Goal: Task Accomplishment & Management: Manage account settings

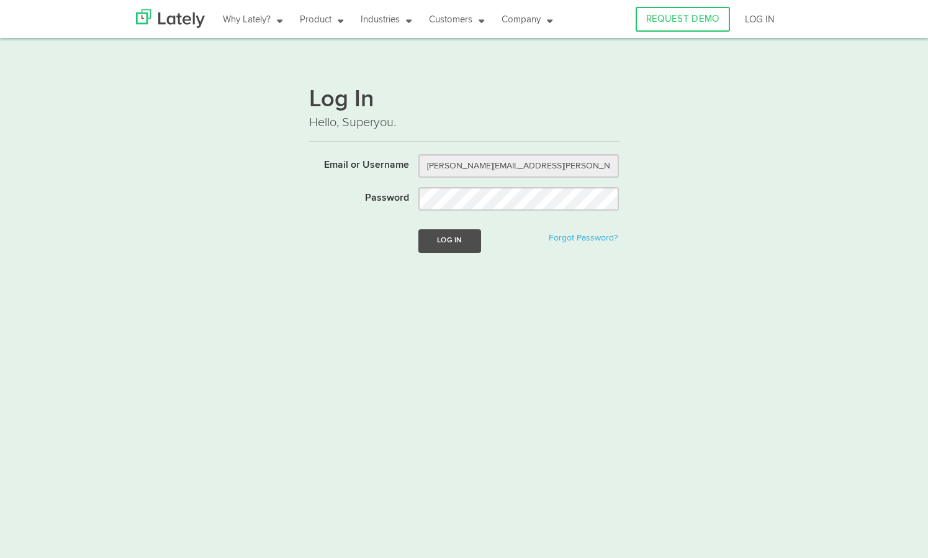
click at [462, 245] on button "Log In" at bounding box center [450, 240] width 62 height 23
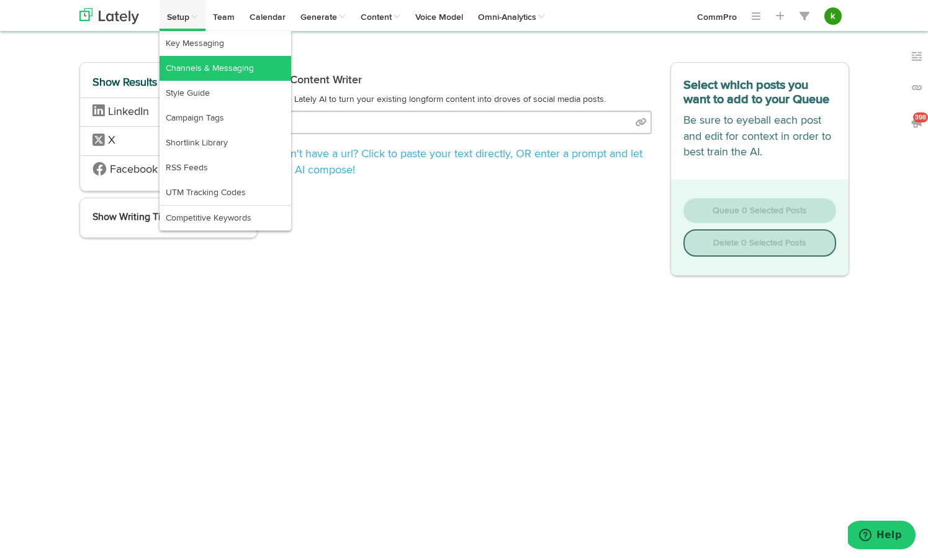
click at [212, 71] on link "Channels & Messaging" at bounding box center [226, 68] width 132 height 25
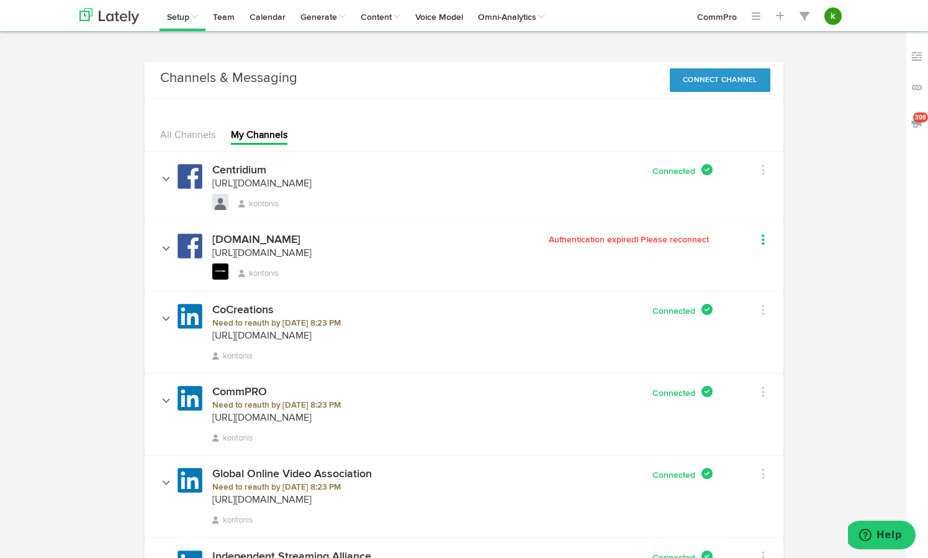
click at [759, 240] on link at bounding box center [748, 241] width 33 height 18
click at [727, 78] on button "Connect Channel" at bounding box center [720, 80] width 101 height 24
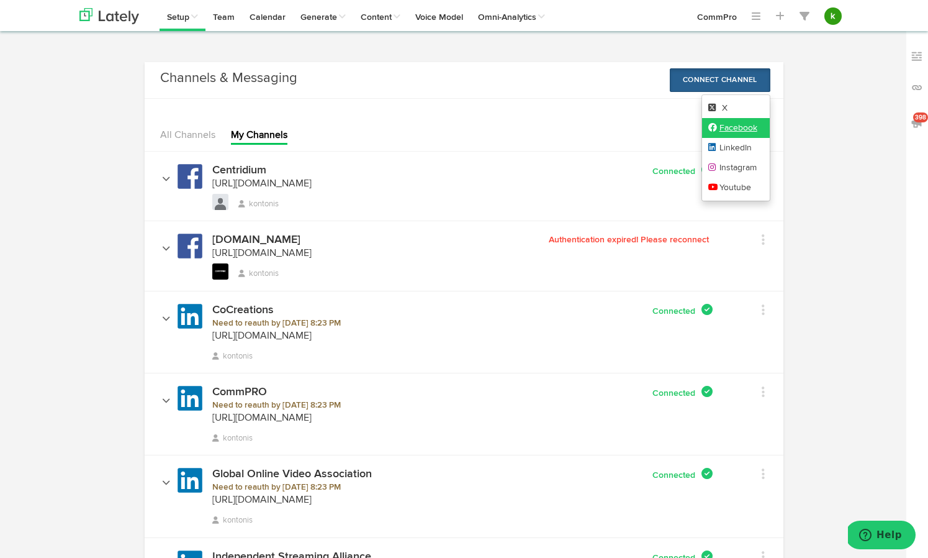
click at [729, 125] on link "Facebook" at bounding box center [736, 128] width 68 height 20
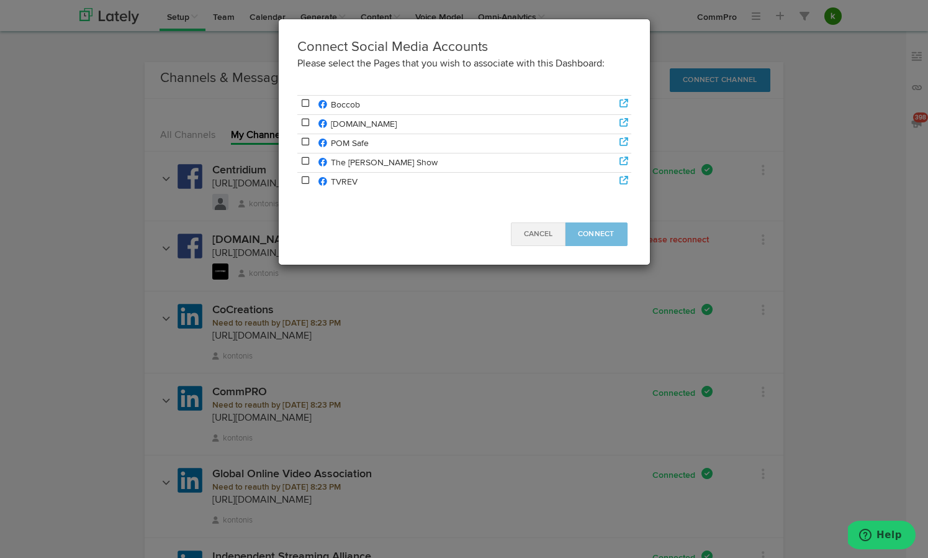
click at [538, 238] on button "Cancel" at bounding box center [538, 234] width 55 height 24
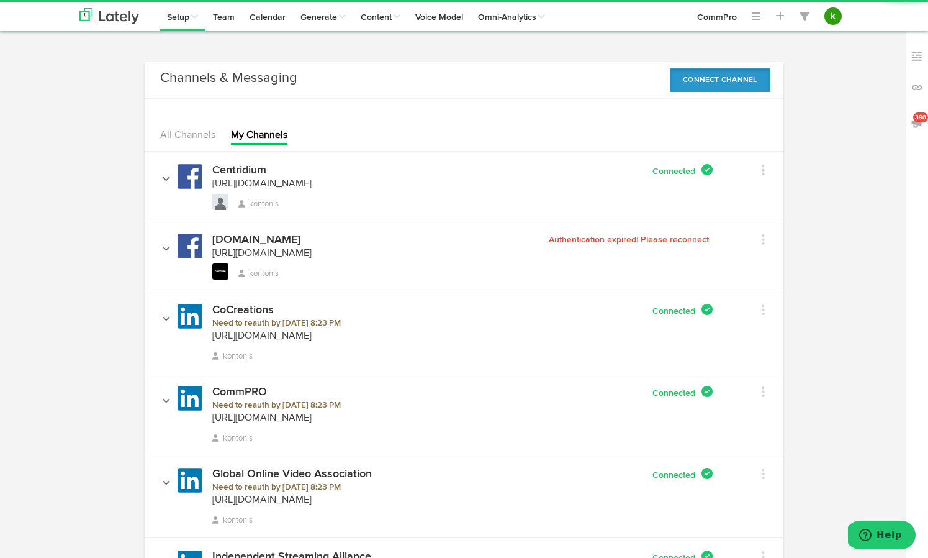
click at [748, 81] on button "Connect Channel" at bounding box center [720, 80] width 101 height 24
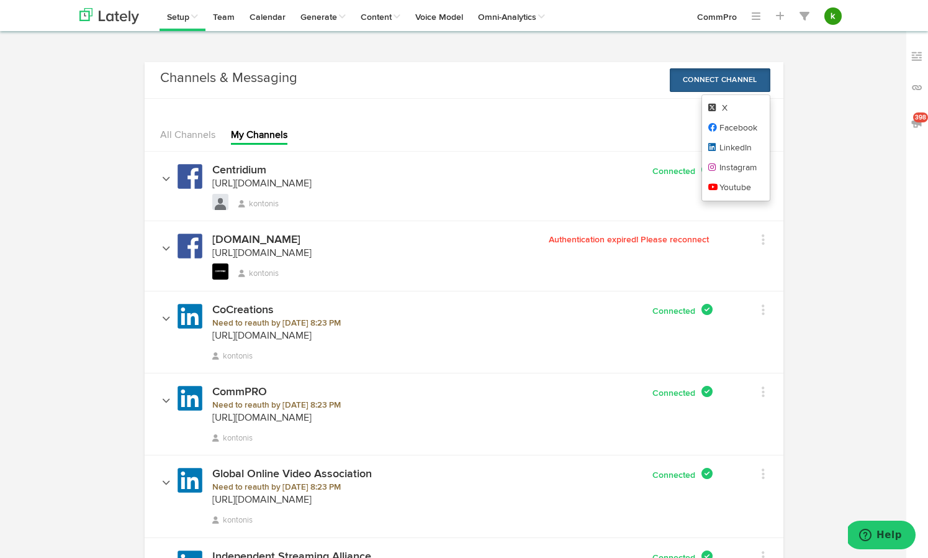
click at [771, 245] on div "Edit Channel Info Set Channel Alias Remove" at bounding box center [748, 238] width 52 height 23
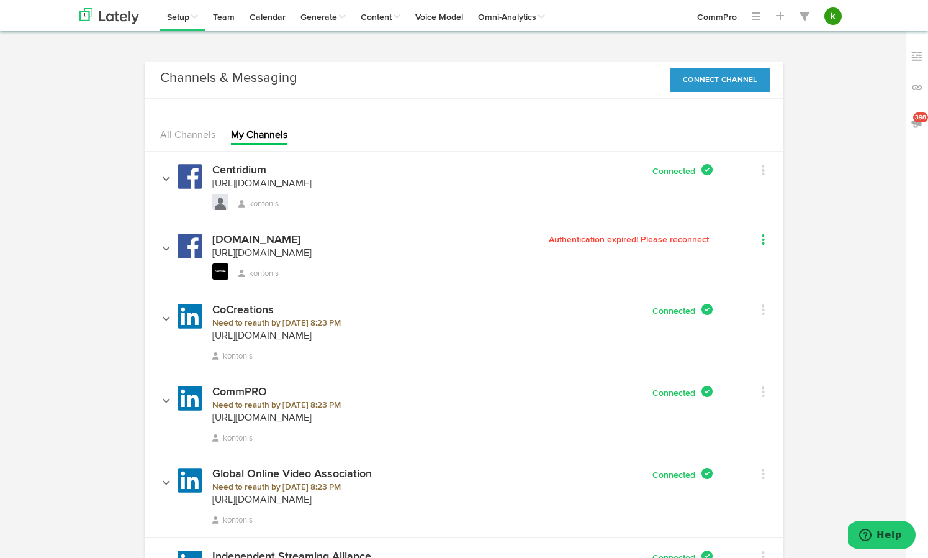
click at [764, 242] on icon at bounding box center [763, 239] width 3 height 12
click at [717, 78] on button "Connect Channel" at bounding box center [720, 80] width 101 height 24
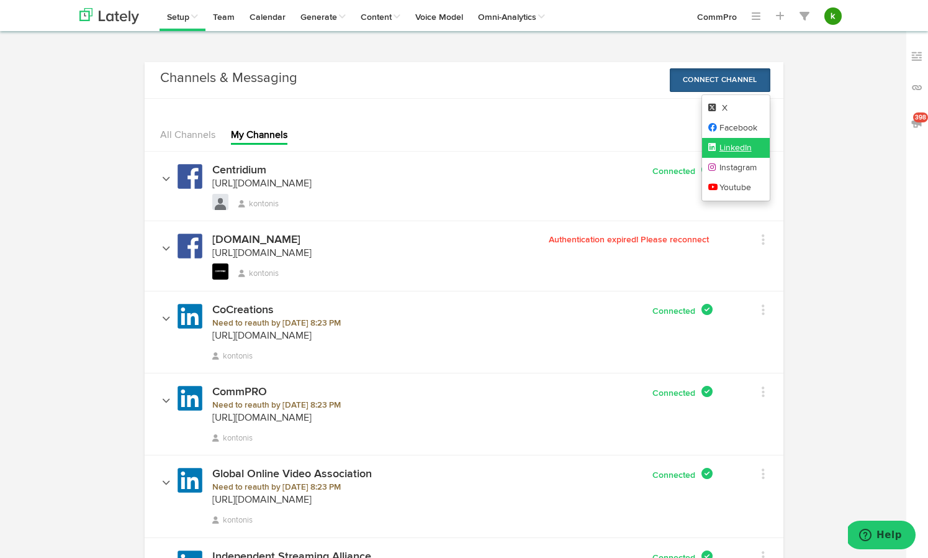
click at [727, 148] on link "LinkedIn" at bounding box center [736, 148] width 68 height 20
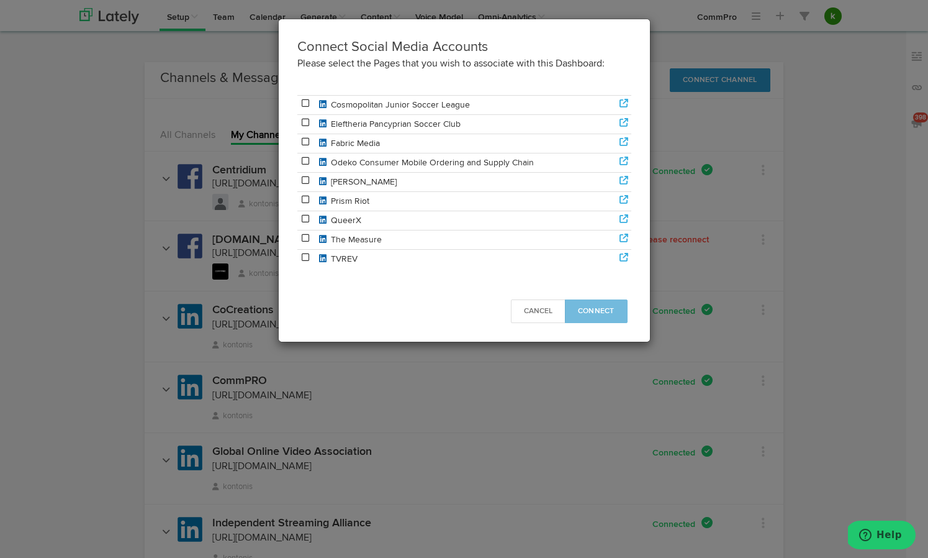
click at [440, 294] on div "Cancel Connect" at bounding box center [464, 316] width 371 height 52
click at [547, 313] on span "Cancel" at bounding box center [538, 310] width 29 height 7
click at [547, 313] on button "Cancel" at bounding box center [538, 311] width 55 height 24
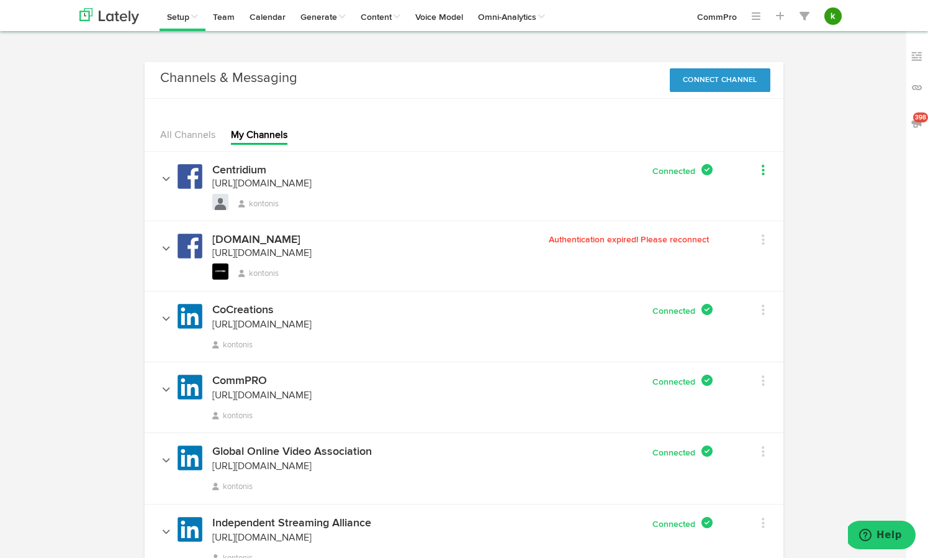
click at [762, 166] on icon at bounding box center [763, 170] width 3 height 12
click at [763, 229] on link "Remove" at bounding box center [781, 236] width 99 height 20
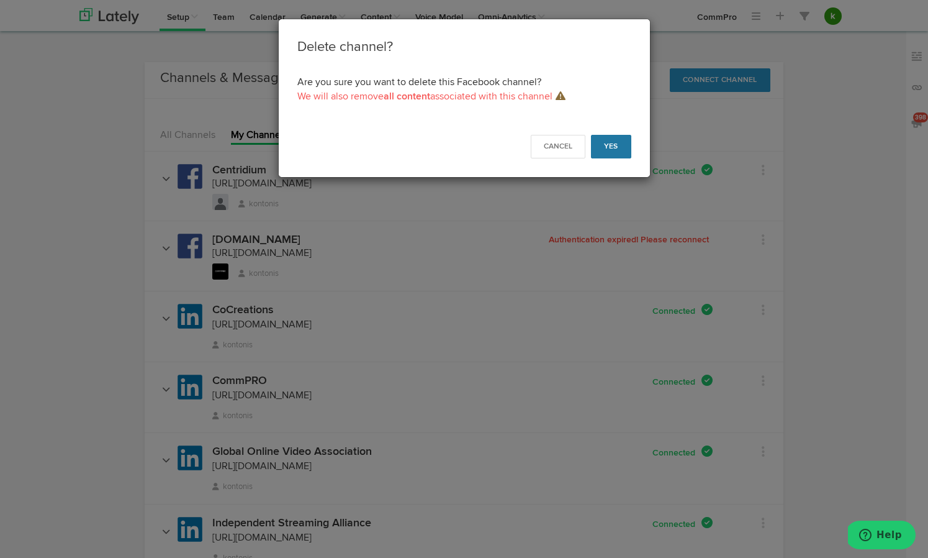
click at [614, 143] on button "Yes" at bounding box center [611, 147] width 40 height 24
